Goal: Browse casually: Explore the website without a specific task or goal

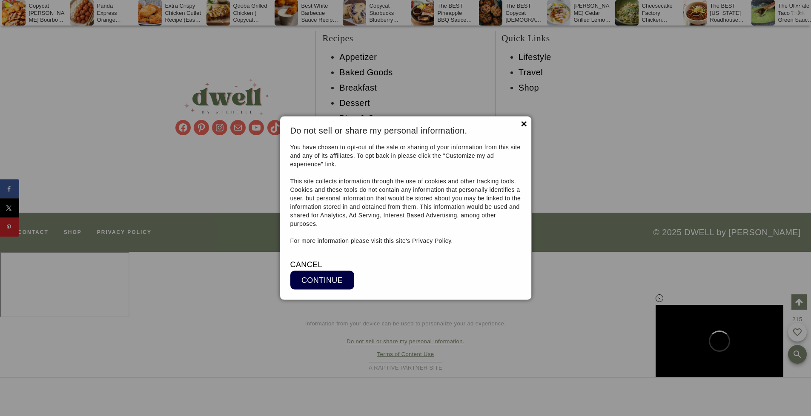
scroll to position [18125, 0]
